Goal: Subscribe to service/newsletter

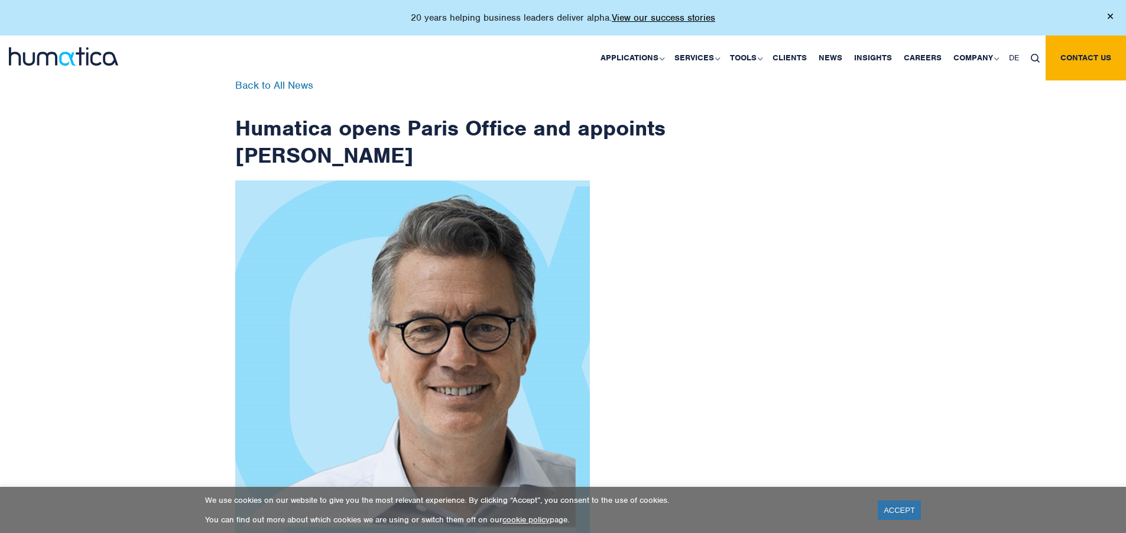
scroll to position [1886, 0]
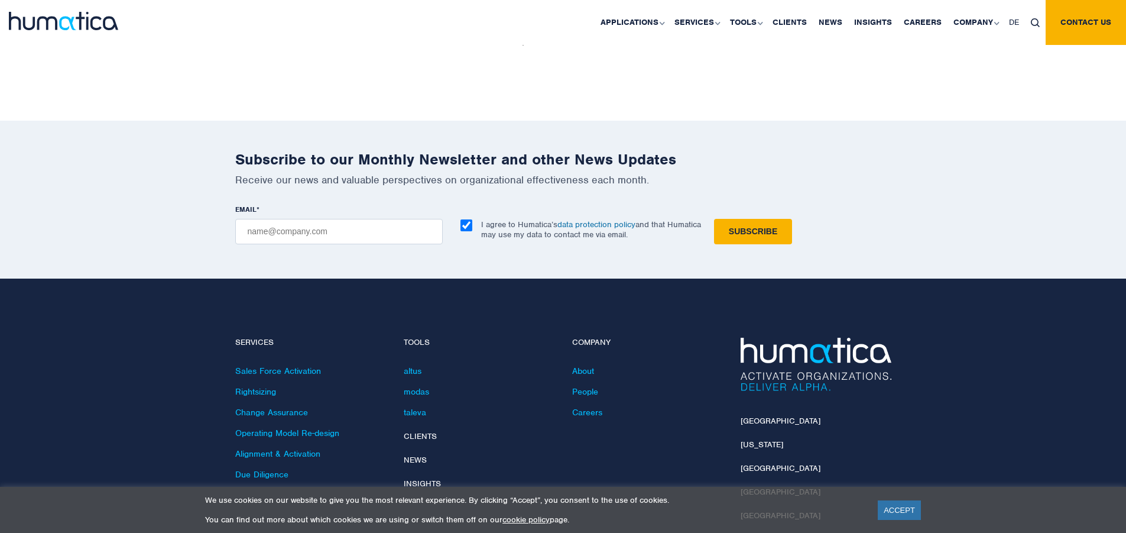
checkbox input "true"
type input "[EMAIL_ADDRESS][DOMAIN_NAME]"
click at [714, 219] on input "Subscribe" at bounding box center [753, 231] width 78 height 25
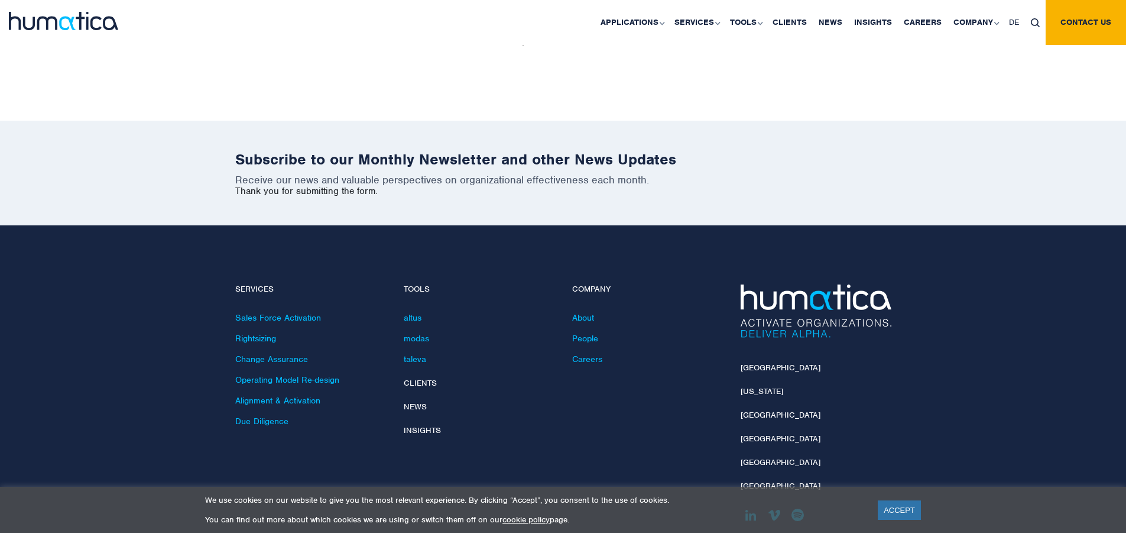
scroll to position [1833, 0]
